Goal: Task Accomplishment & Management: Manage account settings

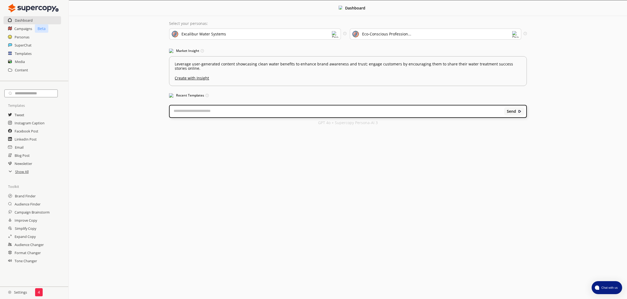
click at [16, 293] on h2 "Settings" at bounding box center [17, 291] width 35 height 11
